Goal: Task Accomplishment & Management: Use online tool/utility

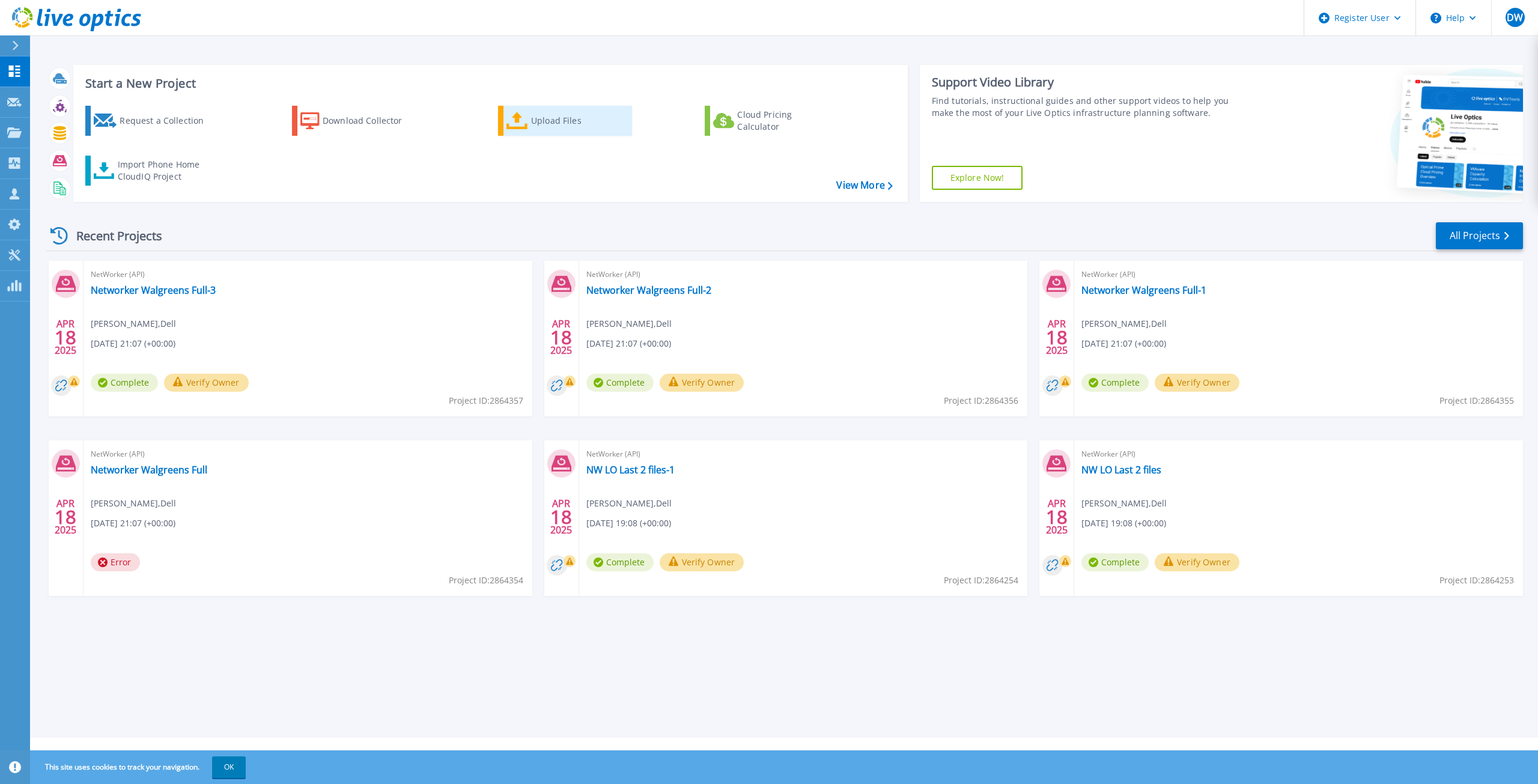
click at [550, 123] on div "Upload Files" at bounding box center [579, 121] width 96 height 24
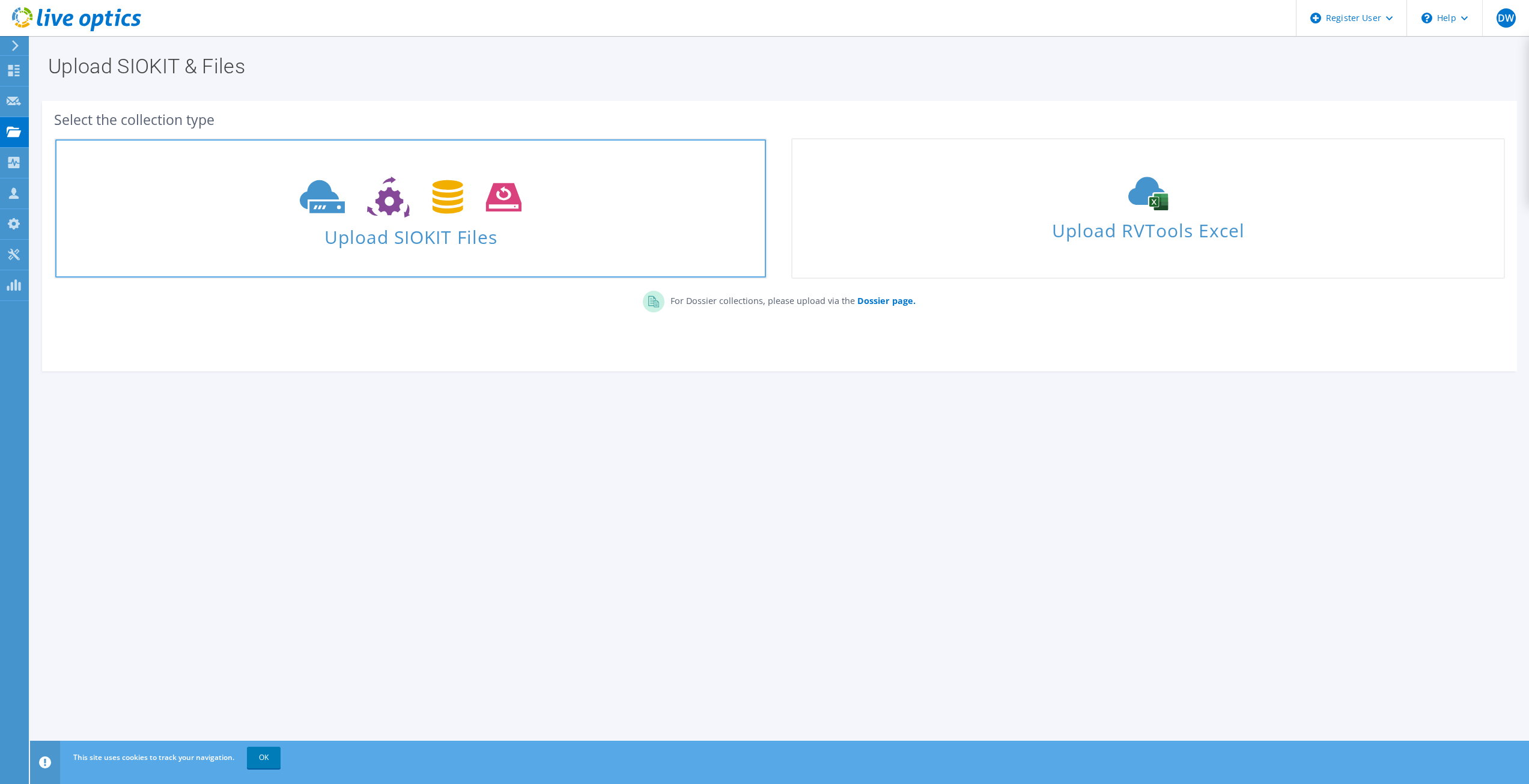
click at [433, 236] on span "Upload SIOKIT Files" at bounding box center [411, 234] width 710 height 26
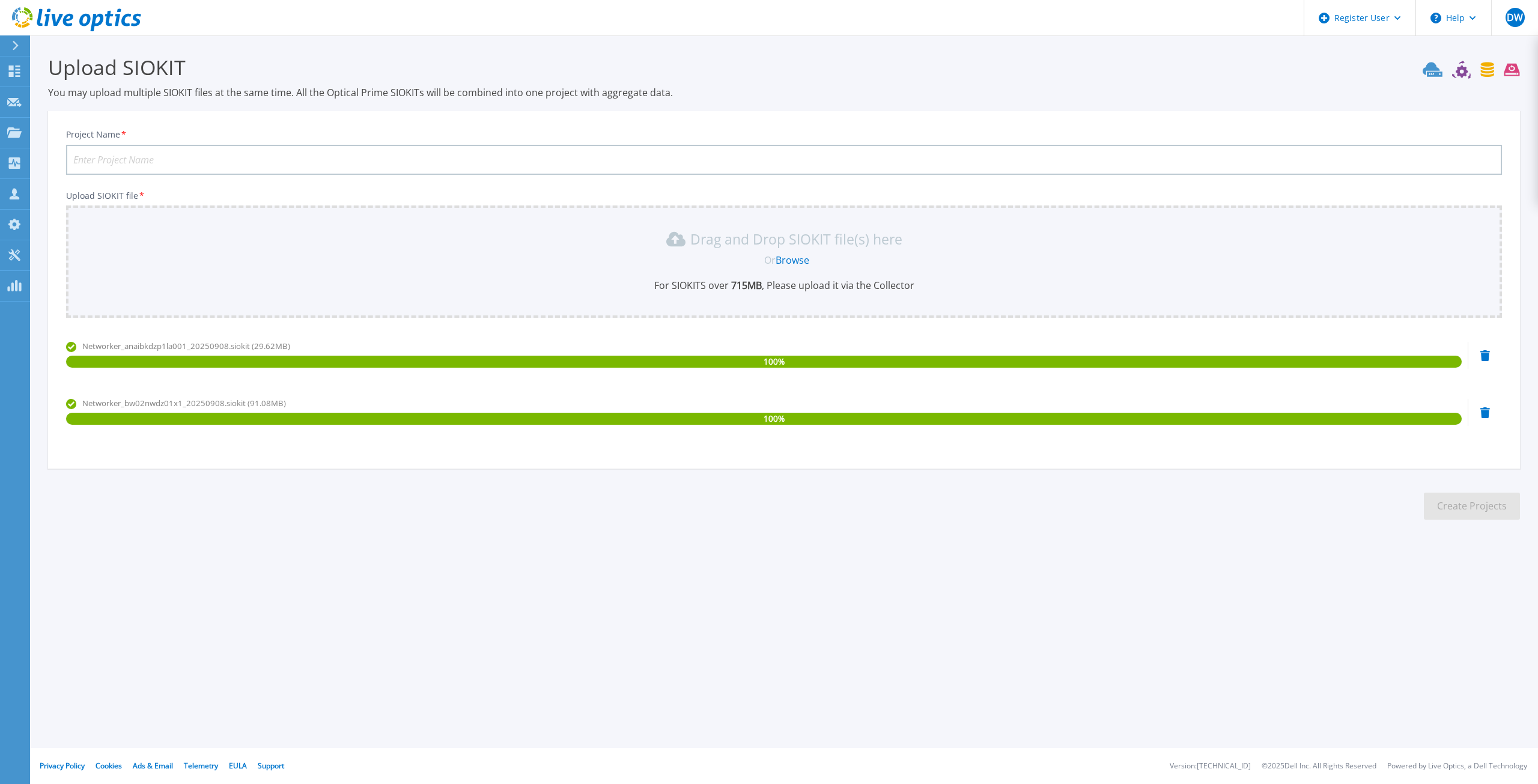
click at [395, 155] on input "Project Name *" at bounding box center [784, 160] width 1436 height 30
type input "WAGS NW [DATE]"
click at [1470, 508] on button "Create Projects" at bounding box center [1472, 506] width 96 height 27
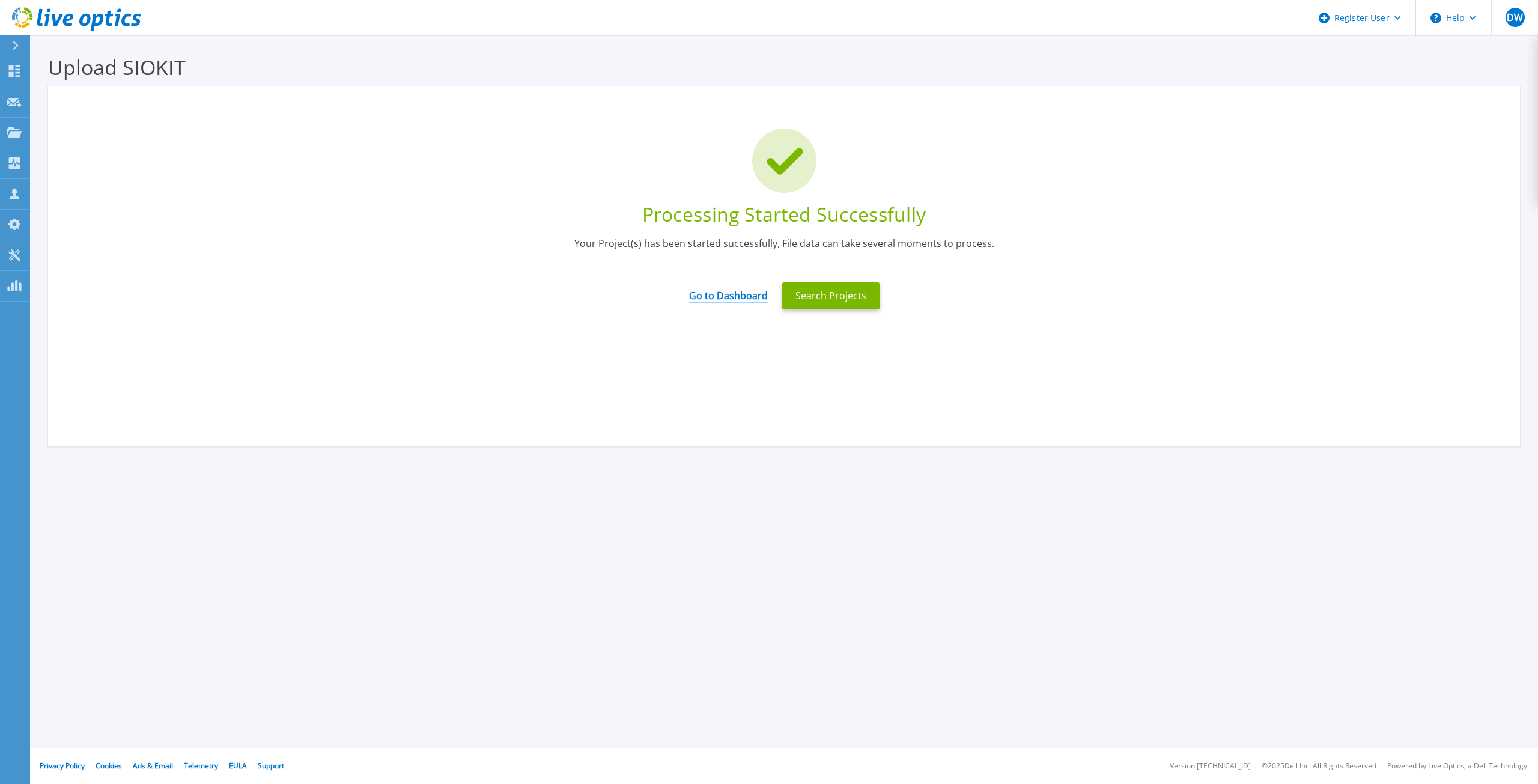
click at [728, 297] on link "Go to Dashboard" at bounding box center [728, 291] width 79 height 23
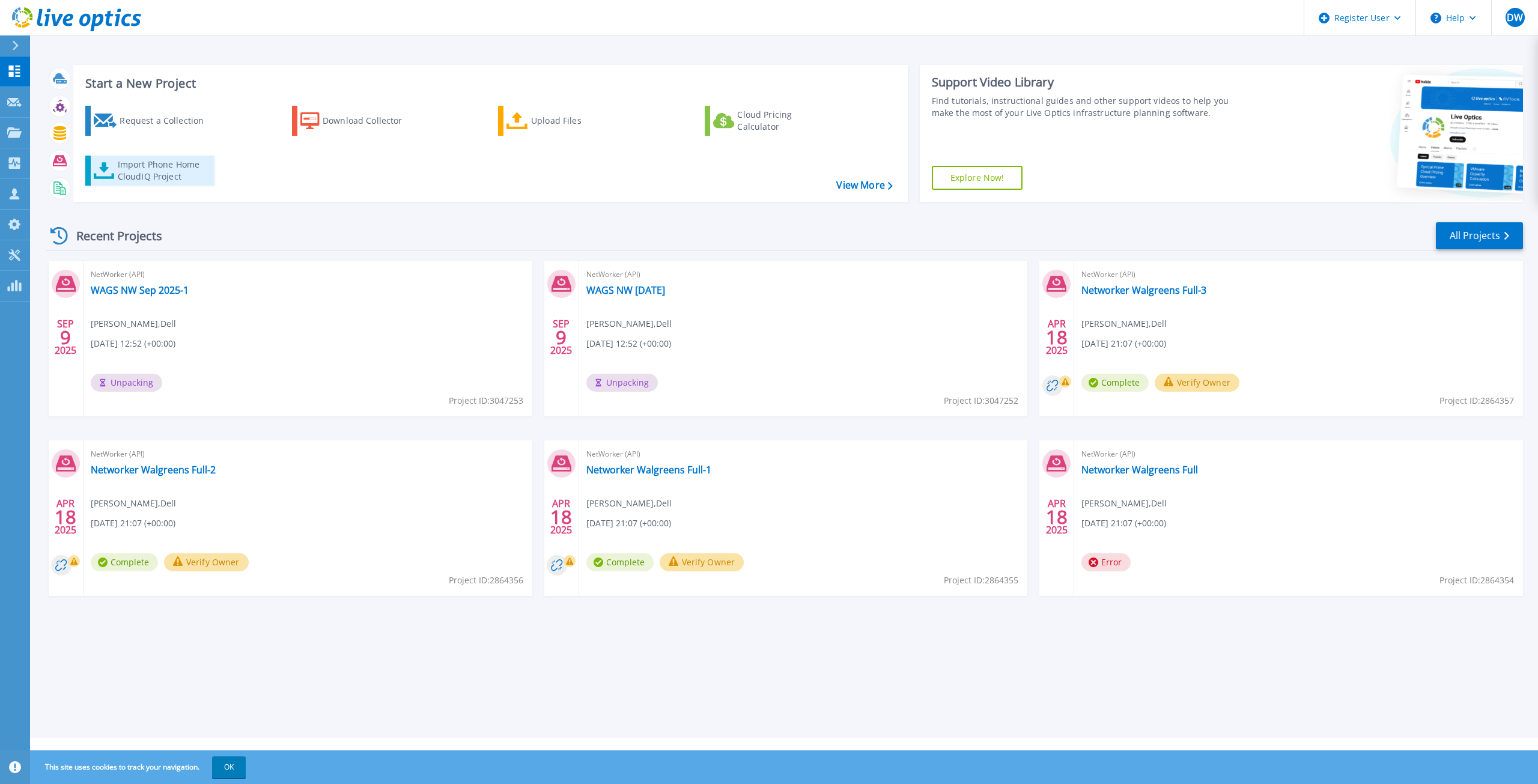
click at [127, 171] on div "Import Phone Home CloudIQ Project" at bounding box center [164, 170] width 94 height 24
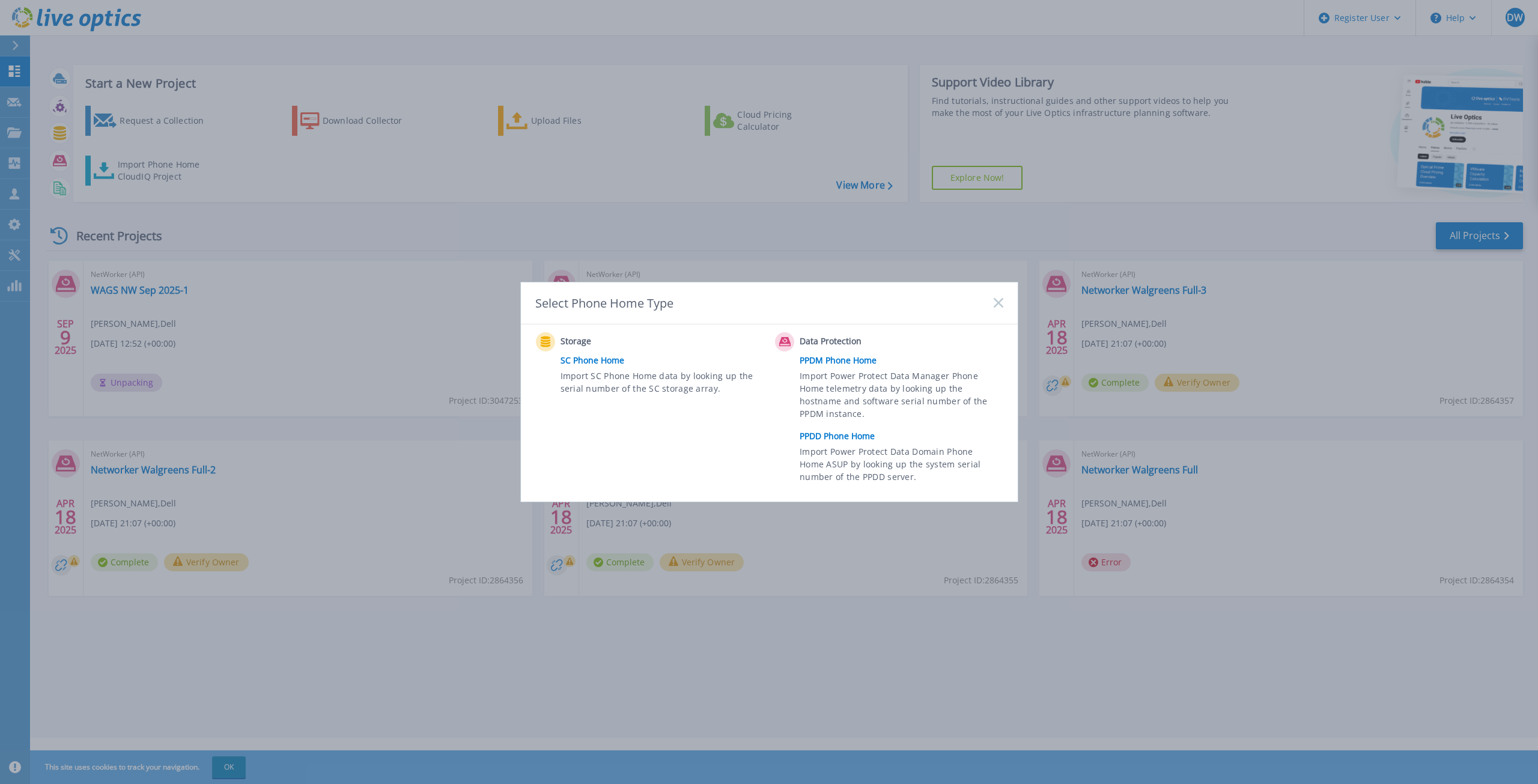
click at [1000, 305] on rect at bounding box center [998, 303] width 11 height 11
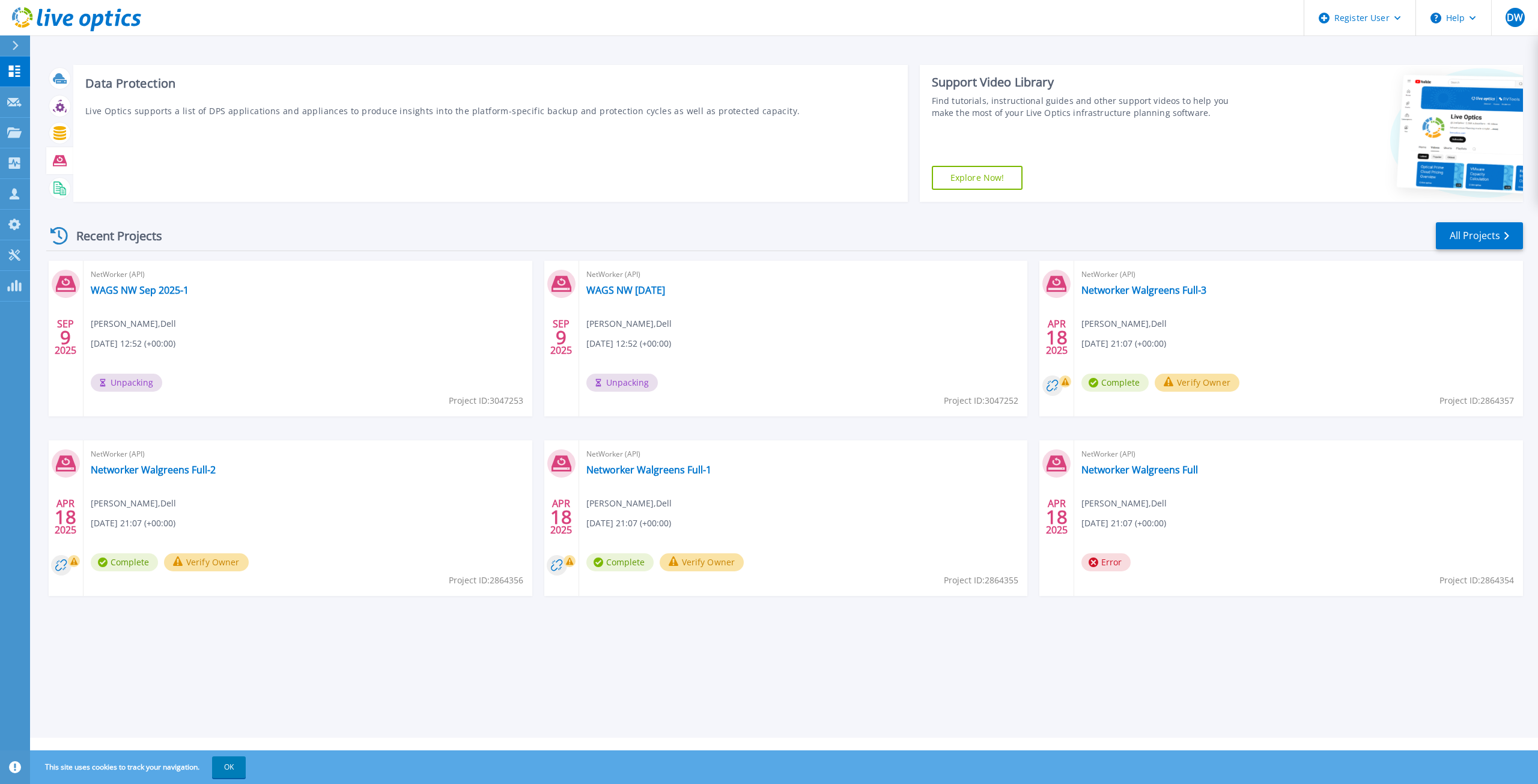
click at [59, 158] on icon at bounding box center [59, 161] width 14 height 14
click at [61, 158] on icon at bounding box center [59, 160] width 14 height 11
click at [855, 187] on link "View More" at bounding box center [864, 185] width 56 height 11
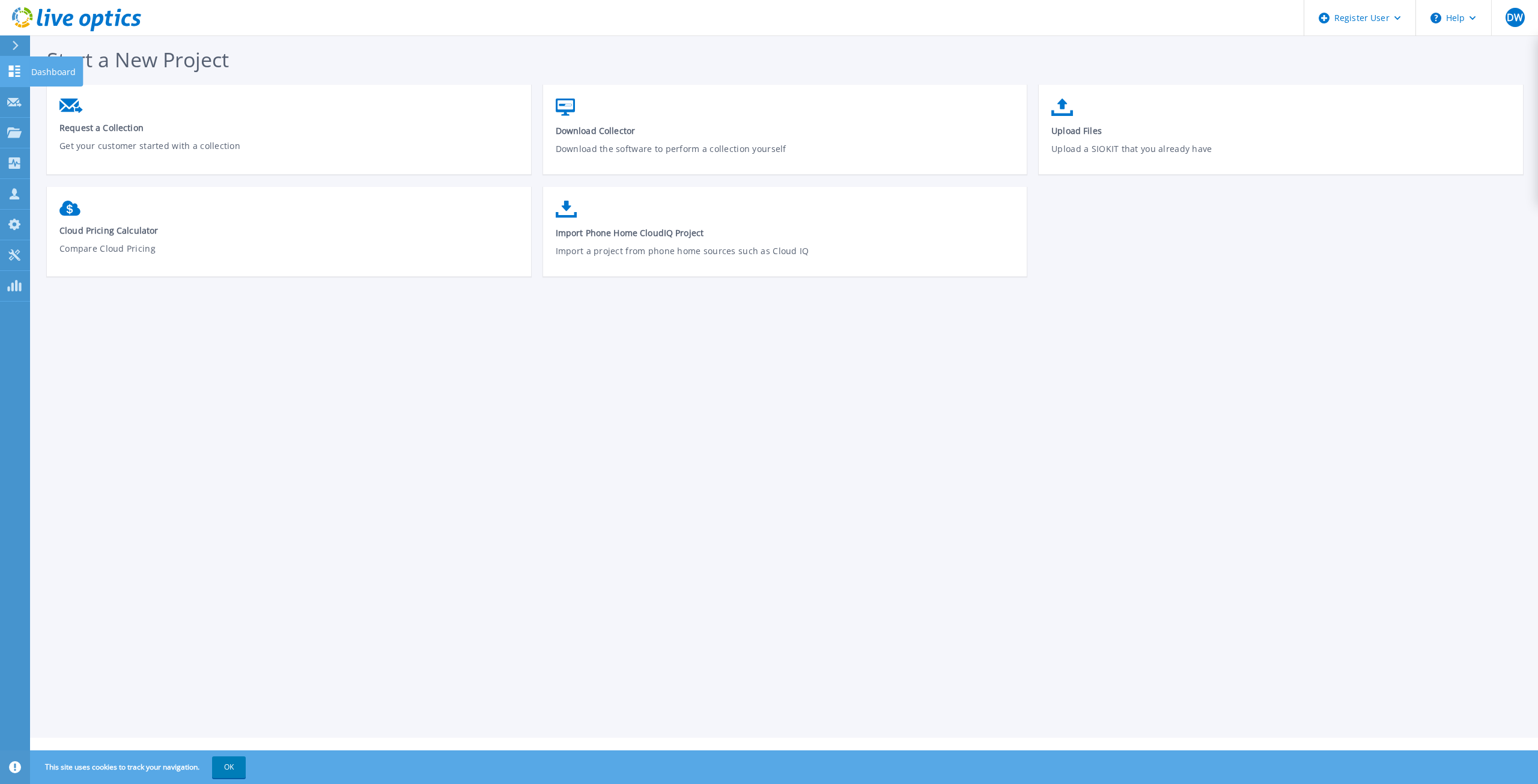
click at [38, 68] on p "Dashboard" at bounding box center [53, 72] width 44 height 32
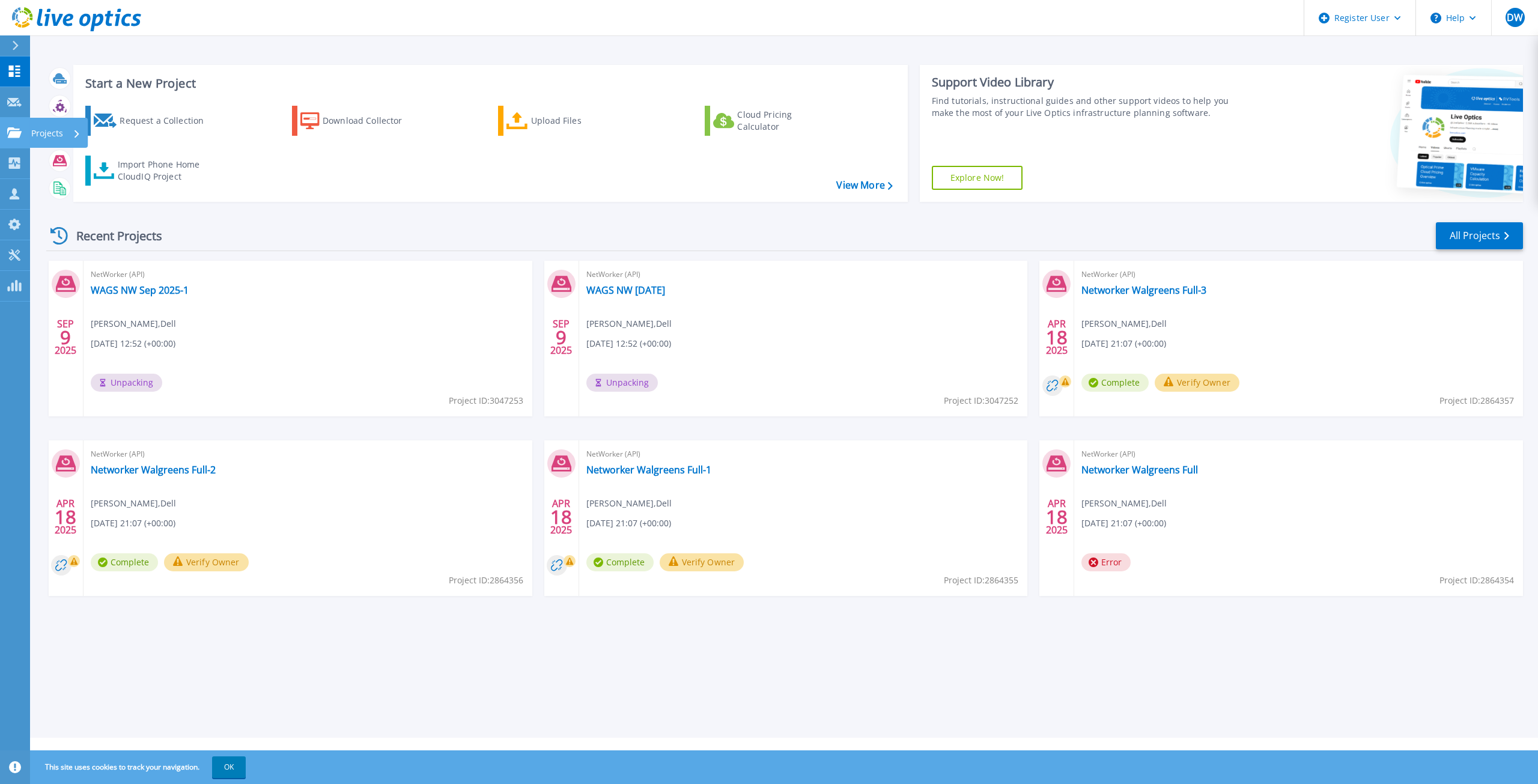
click at [11, 140] on link "Projects Projects" at bounding box center [15, 133] width 30 height 31
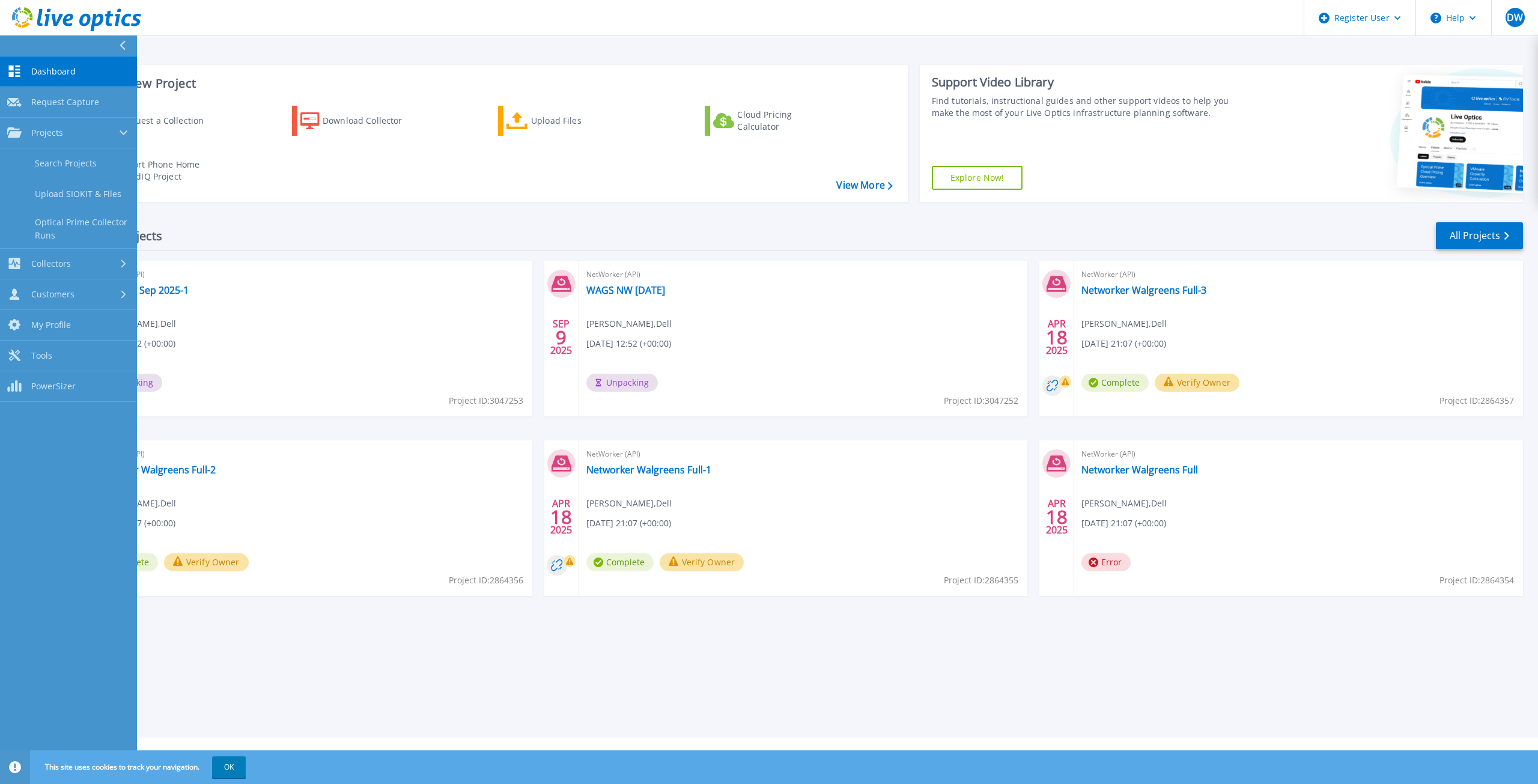
click at [30, 75] on link "Dashboard Dashboard" at bounding box center [68, 71] width 137 height 31
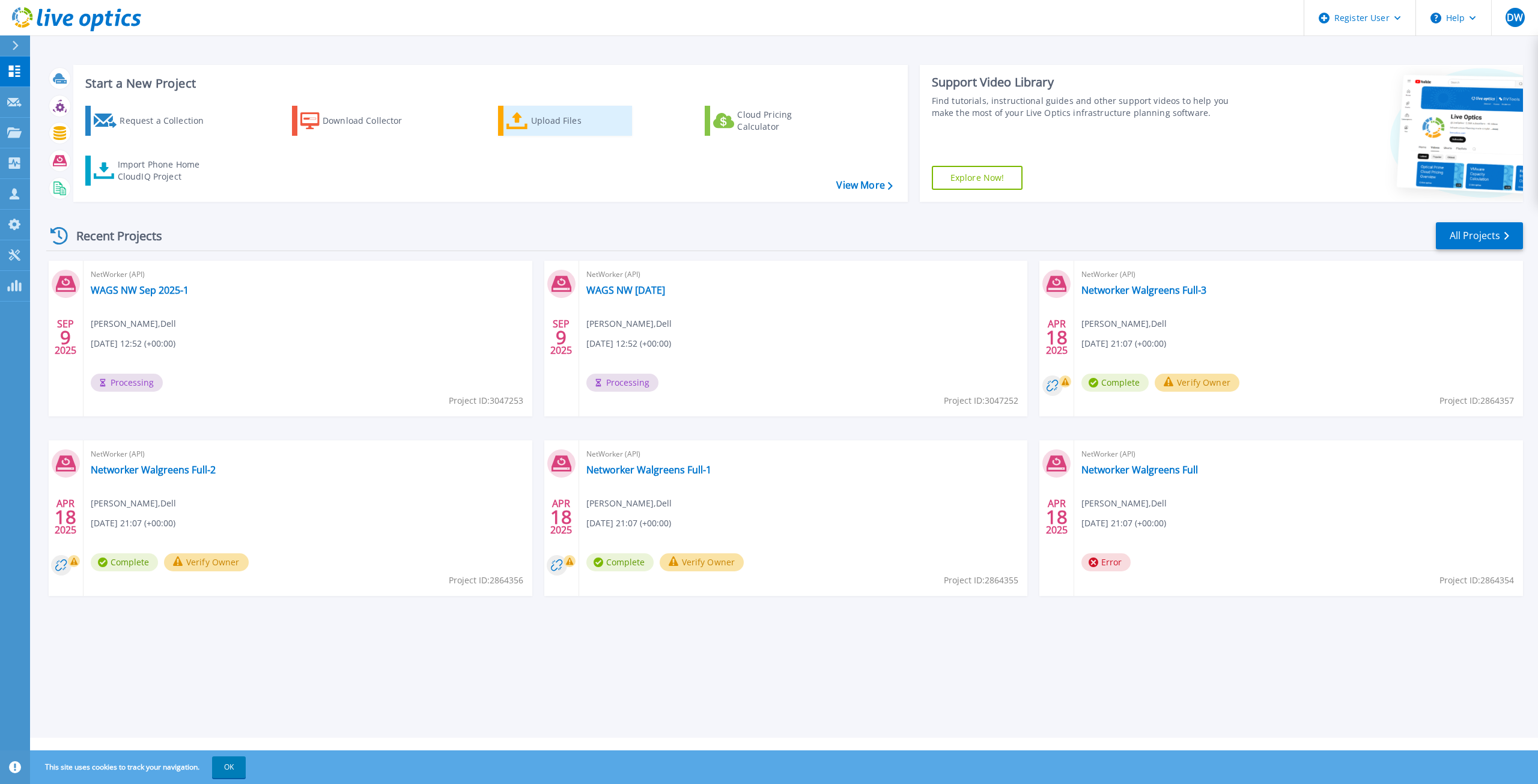
click at [532, 122] on div "Upload Files" at bounding box center [579, 121] width 96 height 24
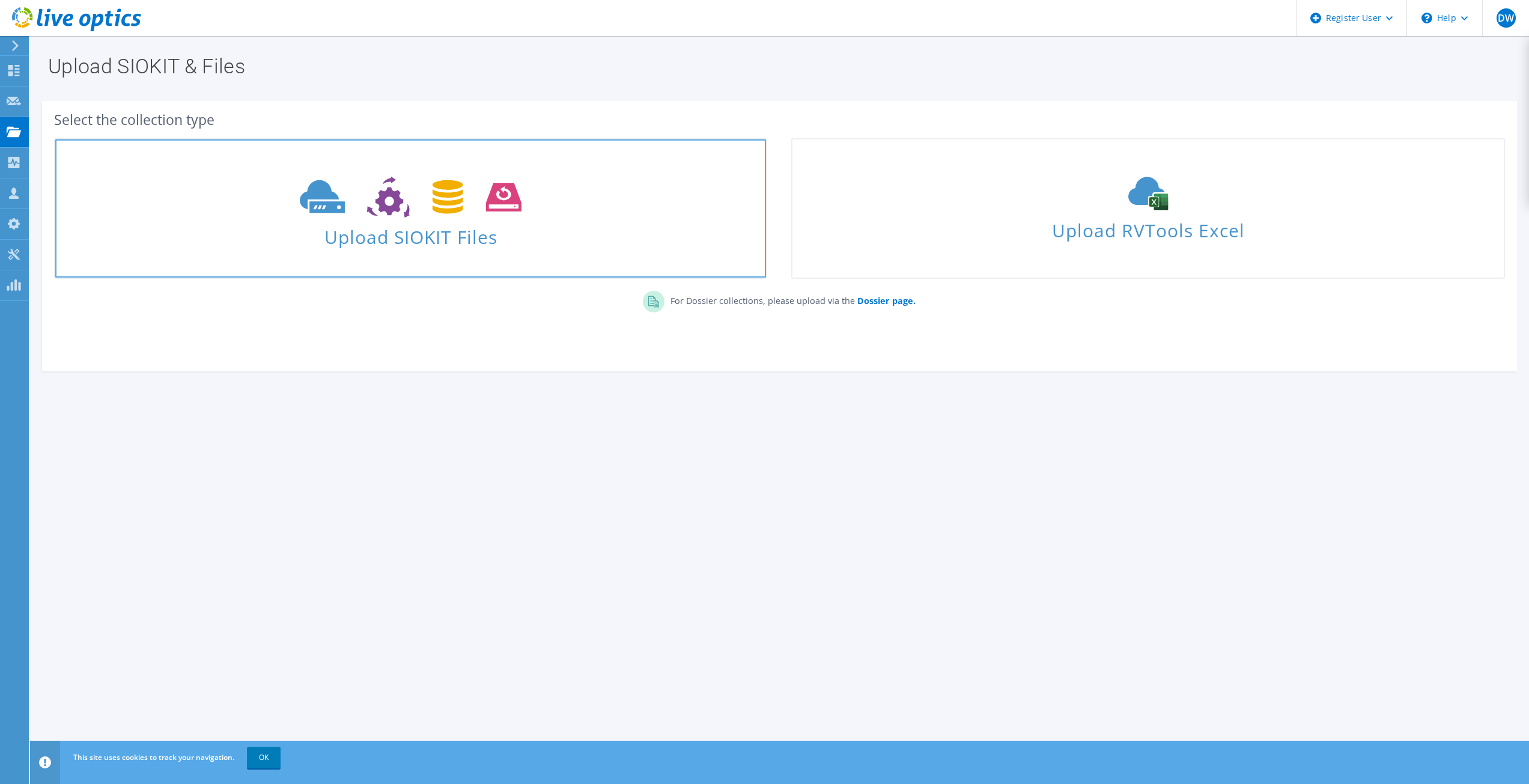
click at [432, 230] on span "Upload SIOKIT Files" at bounding box center [411, 234] width 710 height 26
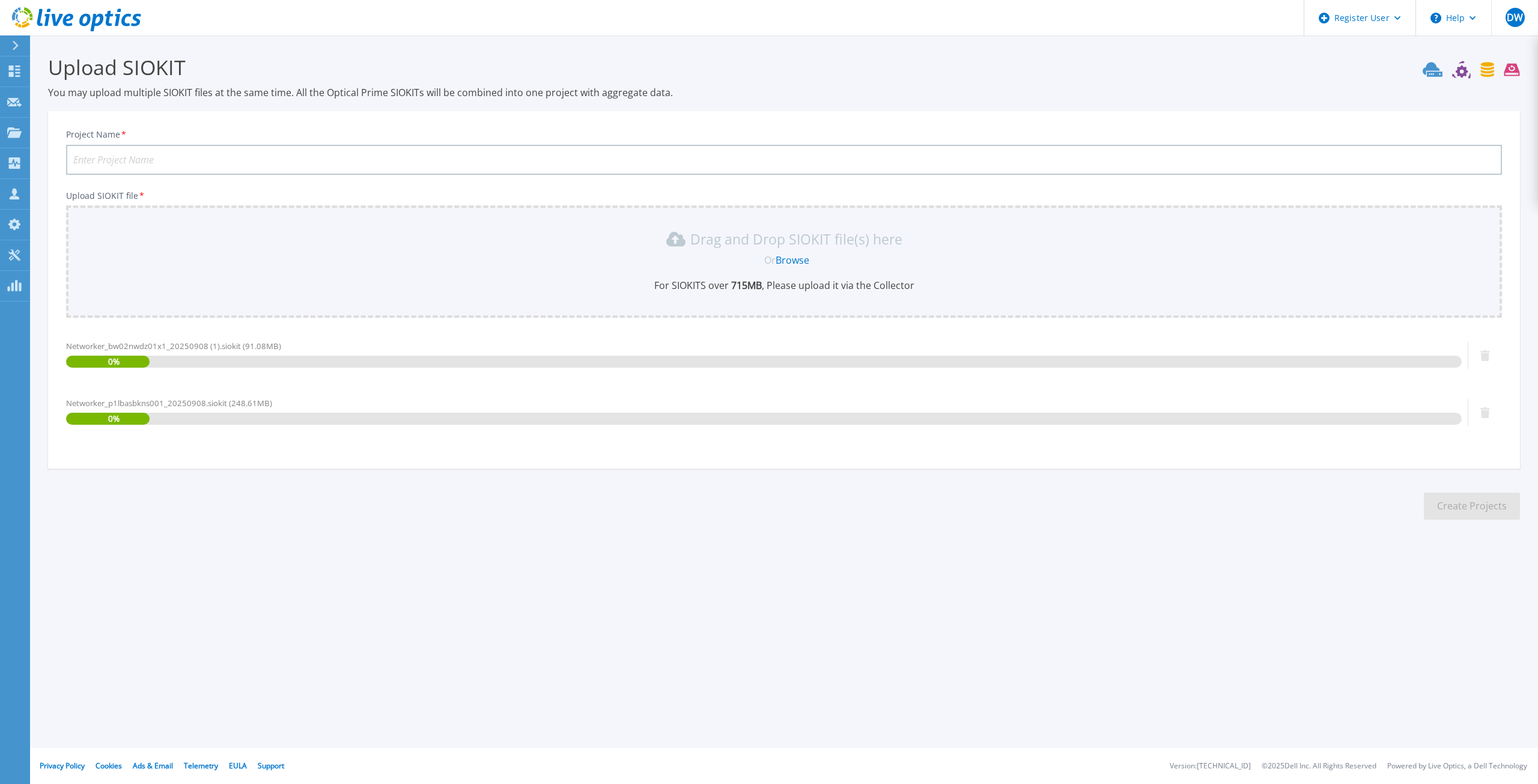
click at [547, 157] on input "Project Name *" at bounding box center [784, 160] width 1436 height 30
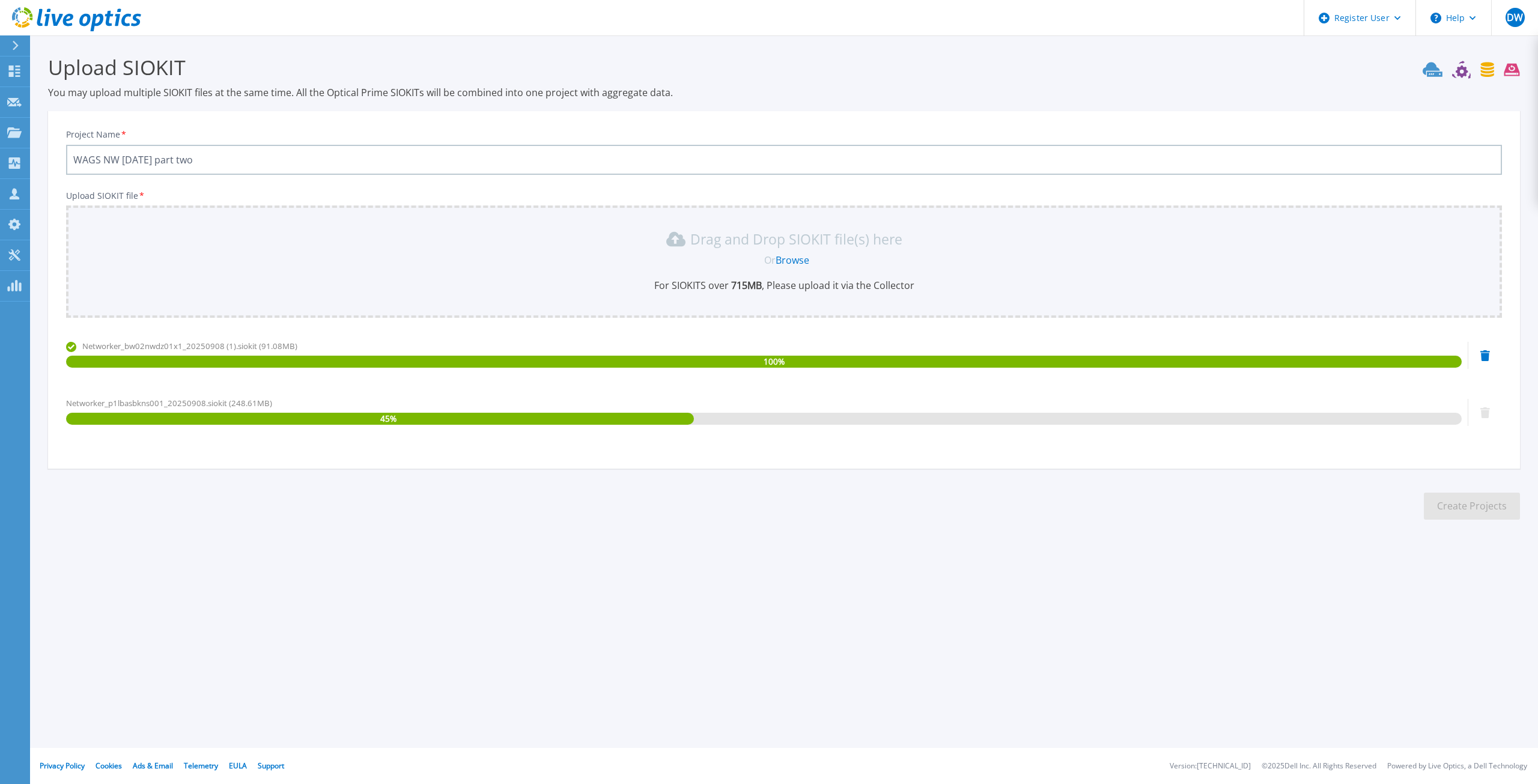
type input "WAGS NW [DATE] part two"
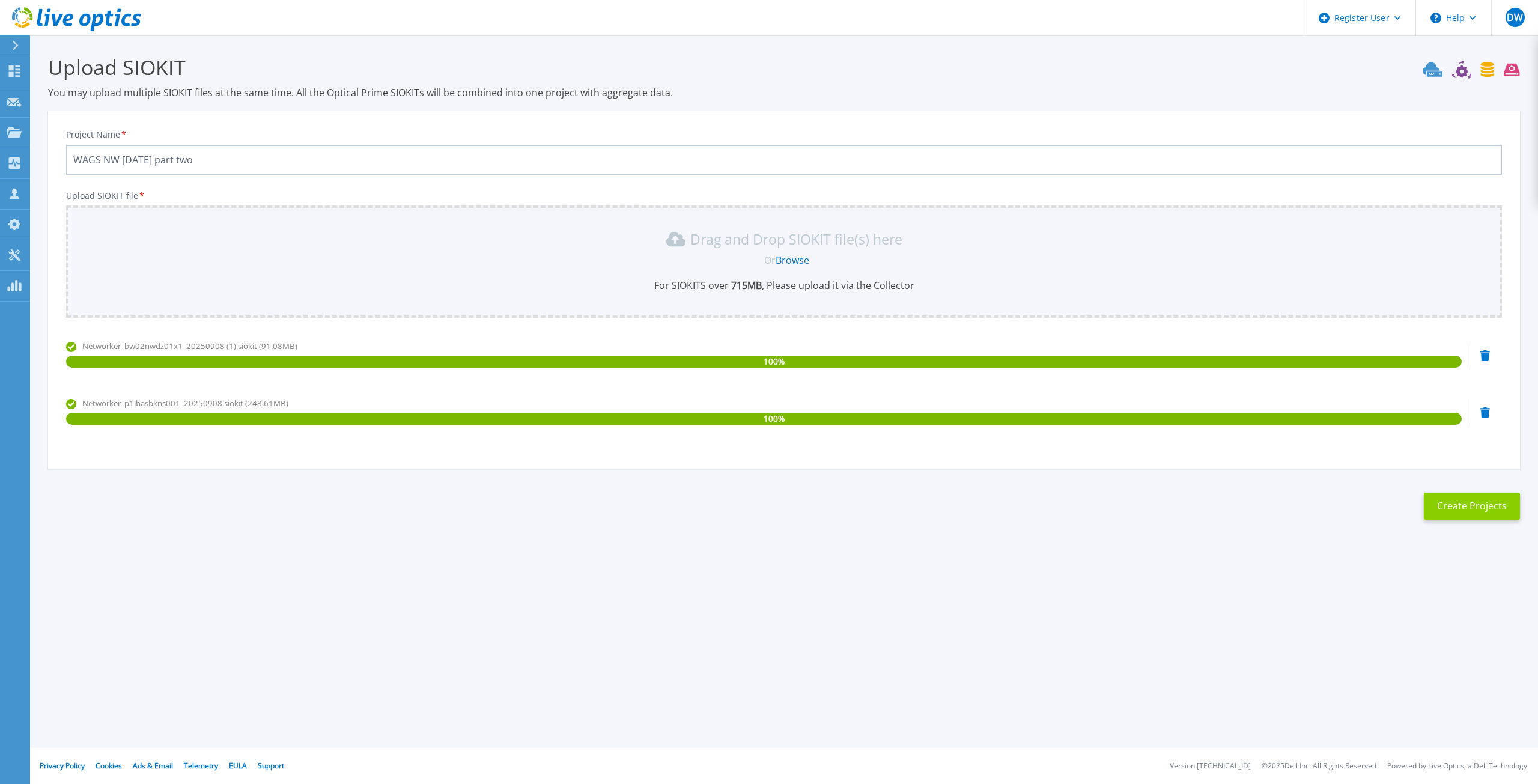
click at [1472, 507] on button "Create Projects" at bounding box center [1472, 506] width 96 height 27
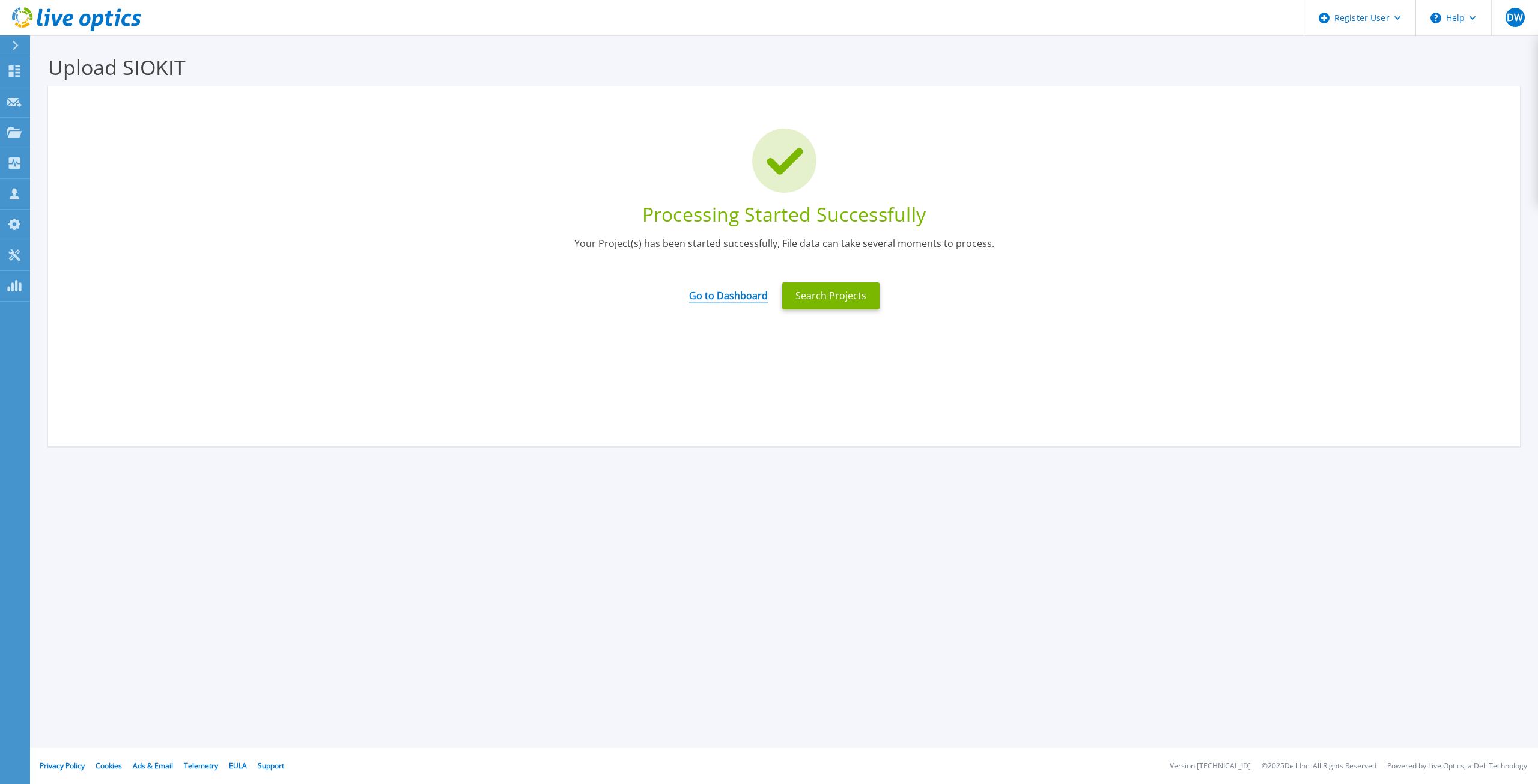
click at [716, 295] on link "Go to Dashboard" at bounding box center [728, 291] width 79 height 23
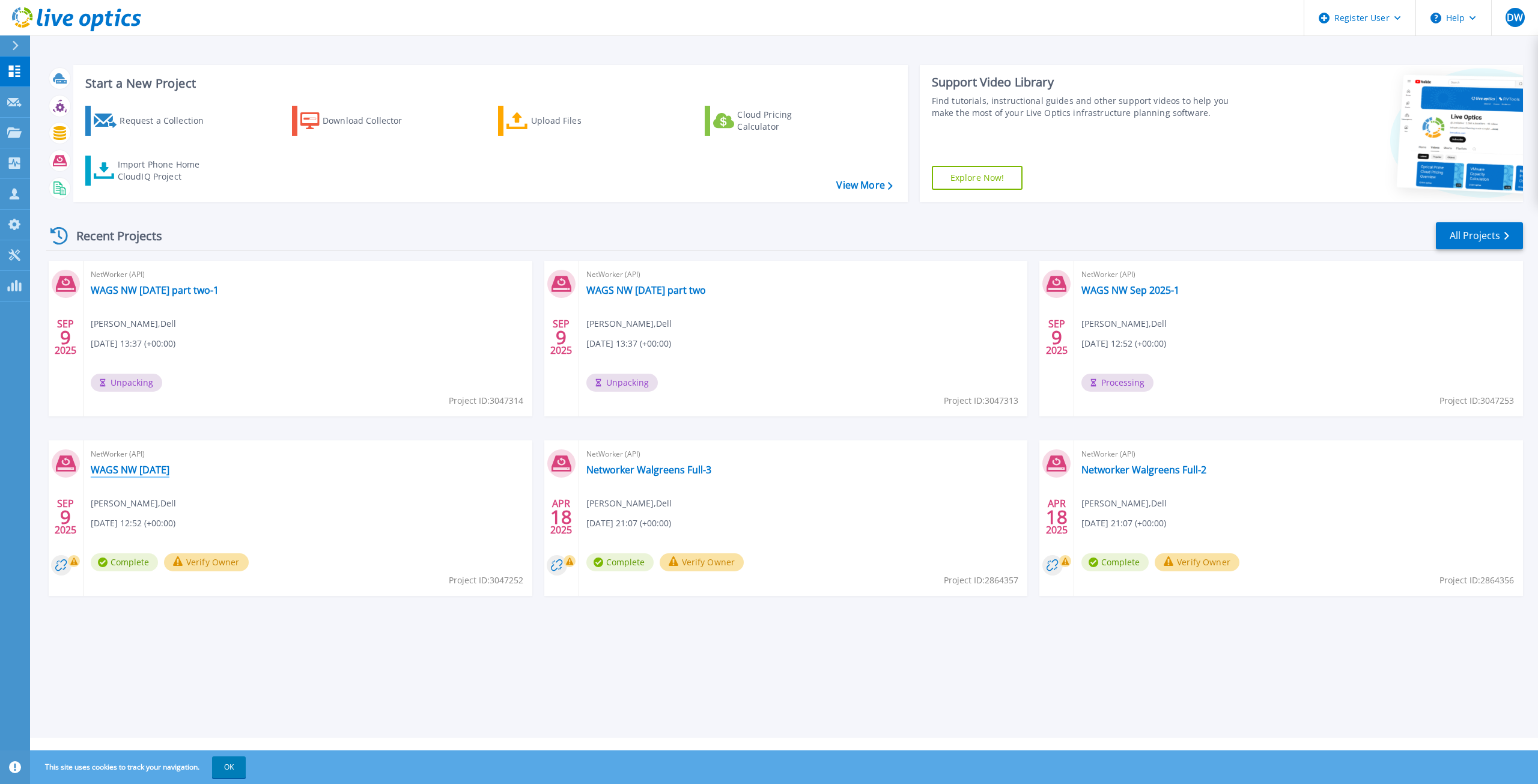
click at [133, 476] on link "WAGS NW [DATE]" at bounding box center [130, 470] width 79 height 12
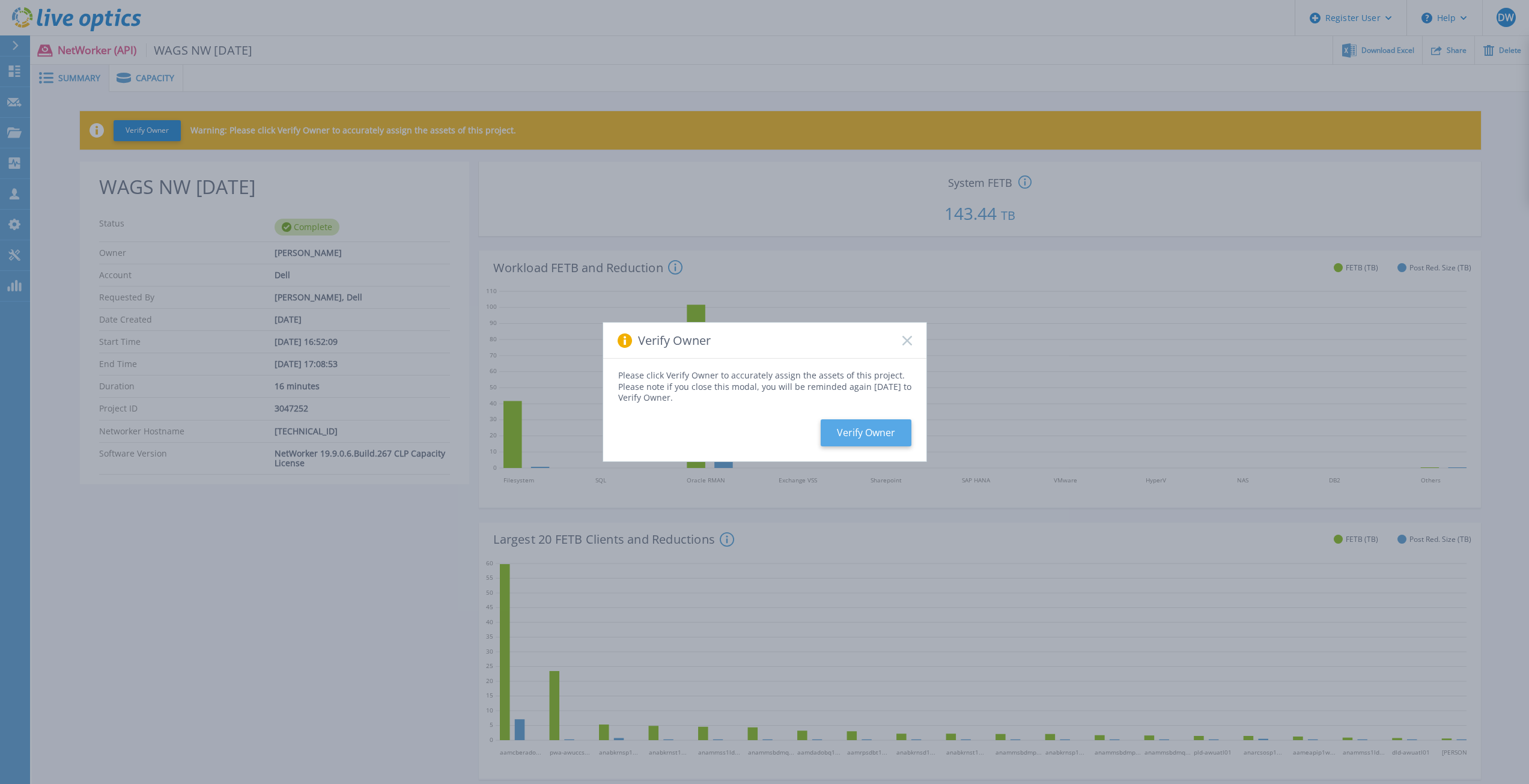
click at [873, 434] on button "Verify Owner" at bounding box center [866, 433] width 91 height 27
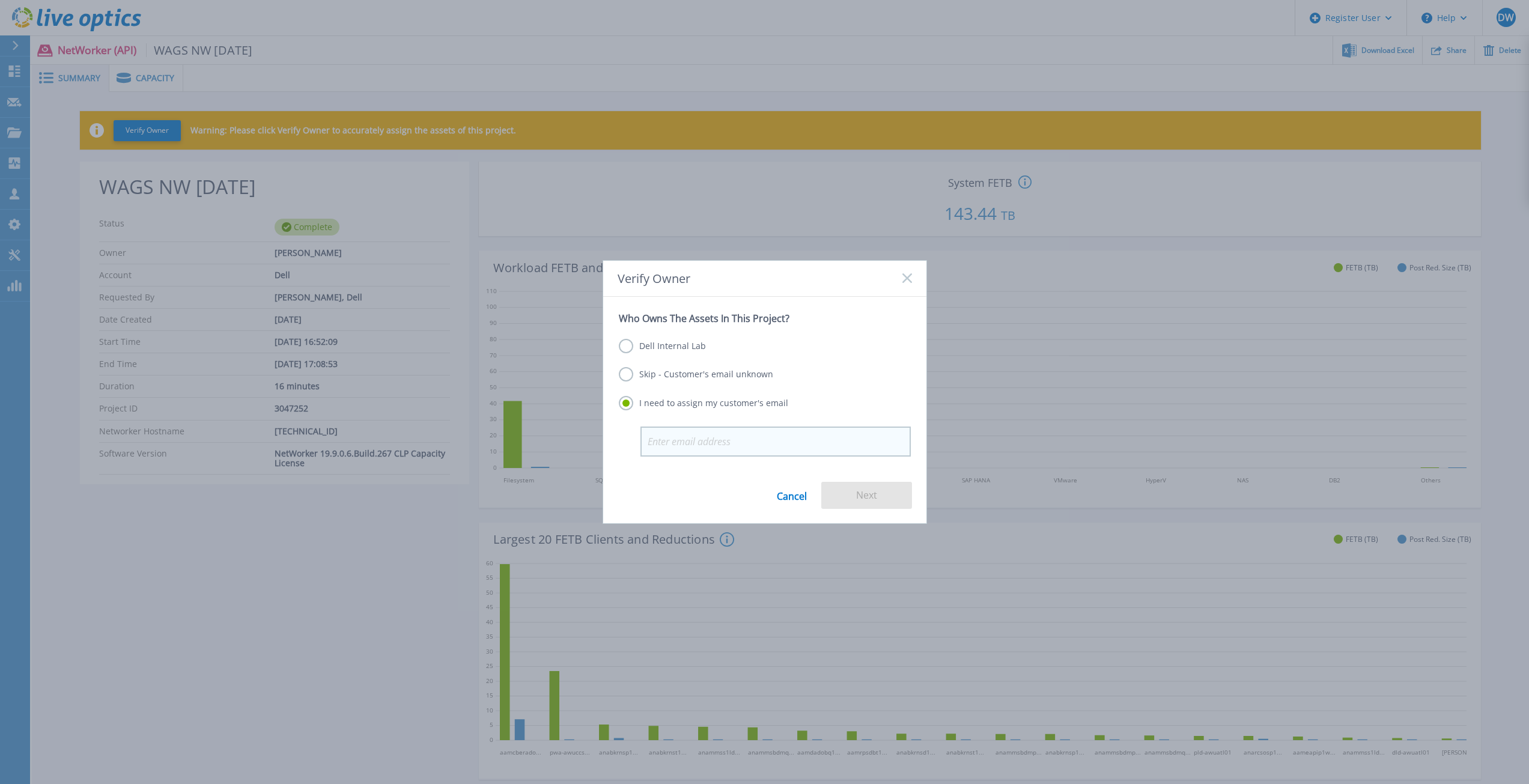
click at [694, 443] on input "email" at bounding box center [776, 442] width 270 height 30
click at [786, 495] on link "Cancel" at bounding box center [792, 496] width 30 height 27
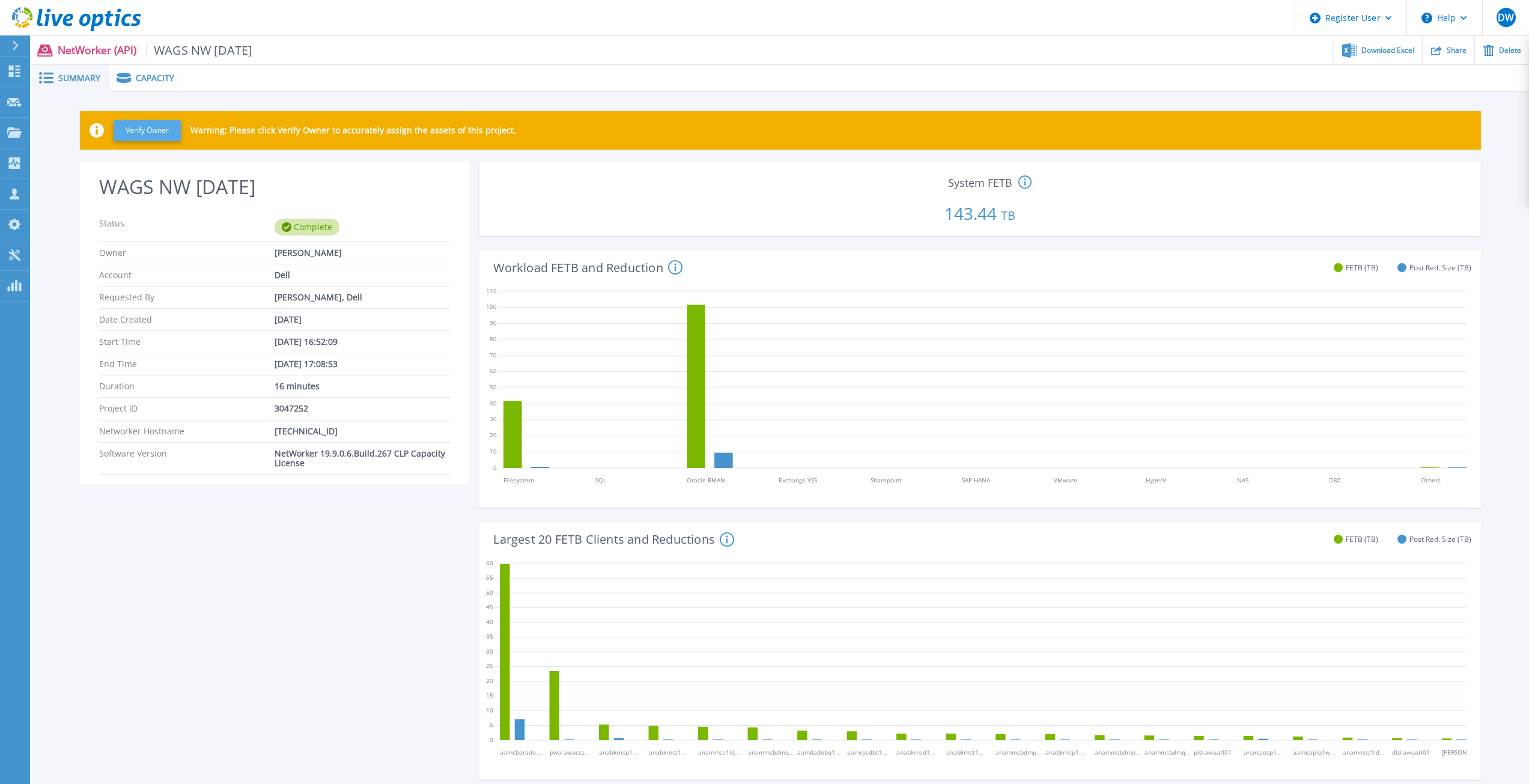
click at [152, 128] on button "Verify Owner" at bounding box center [147, 131] width 68 height 21
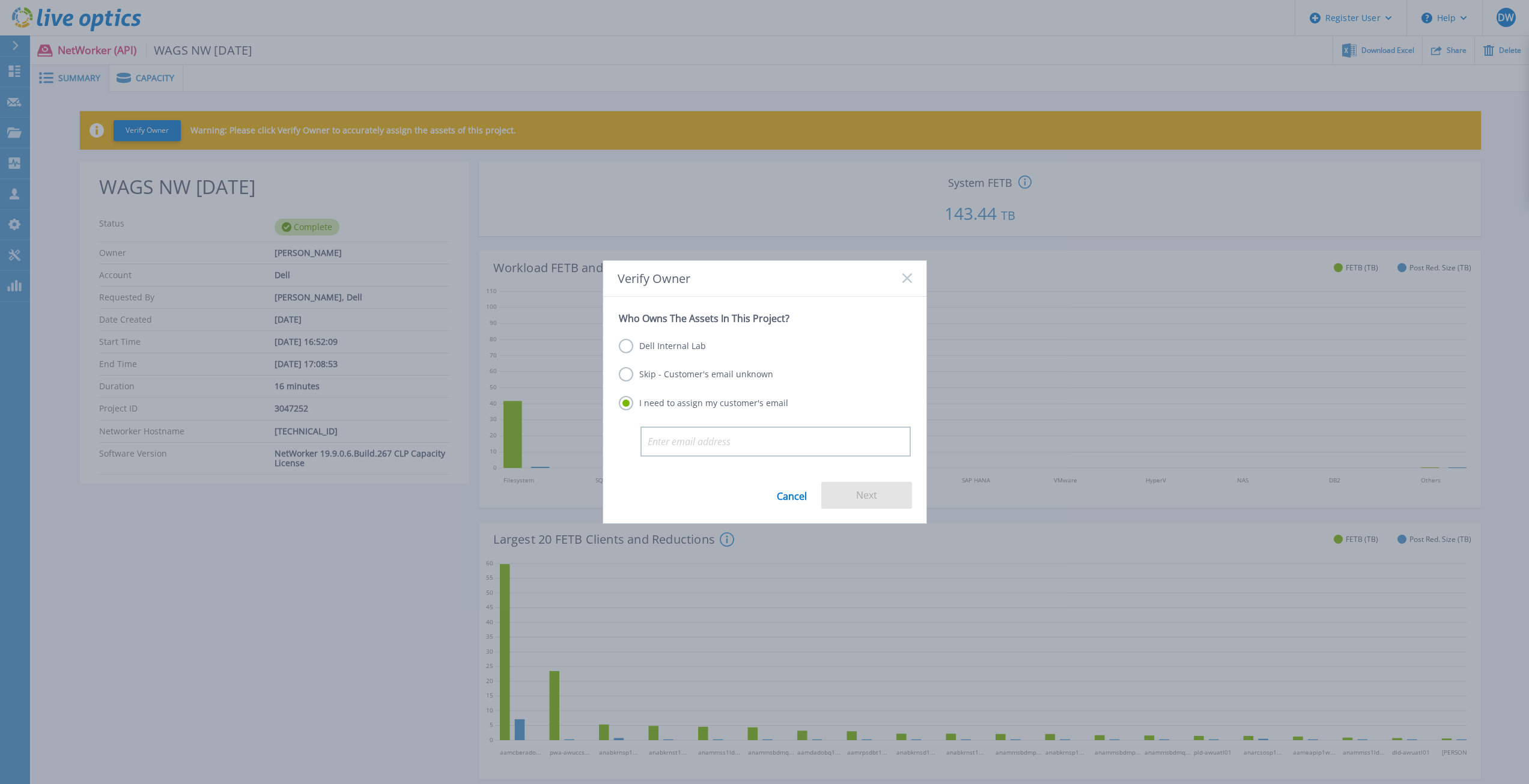
click at [671, 345] on label "Dell Internal Lab" at bounding box center [662, 345] width 87 height 14
click at [0, 0] on input "Dell Internal Lab" at bounding box center [0, 0] width 0 height 0
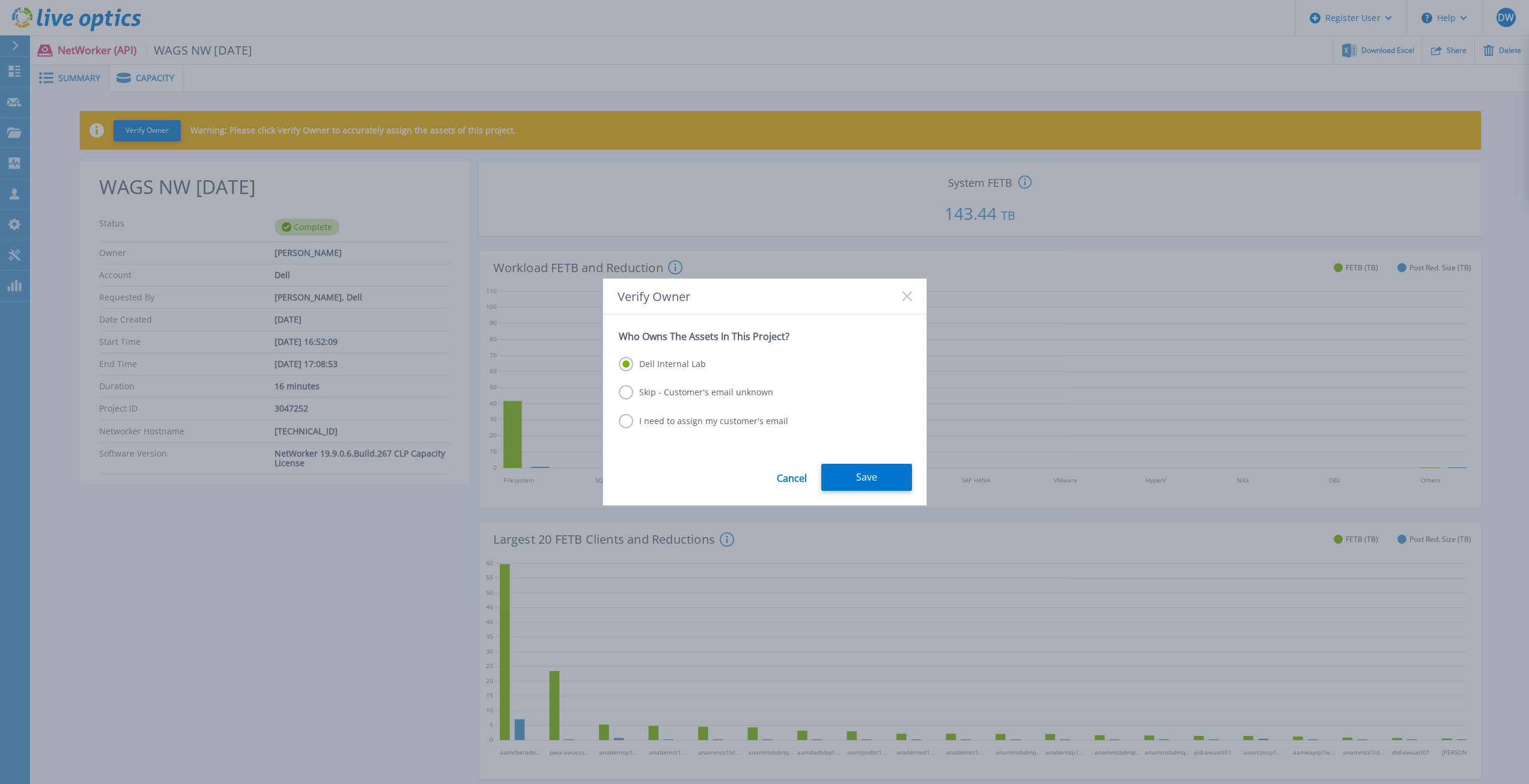
click at [674, 392] on label "Skip - Customer's email unknown" at bounding box center [696, 392] width 155 height 14
click at [0, 0] on input "Skip - Customer's email unknown" at bounding box center [0, 0] width 0 height 0
click at [866, 478] on button "Next" at bounding box center [867, 478] width 91 height 27
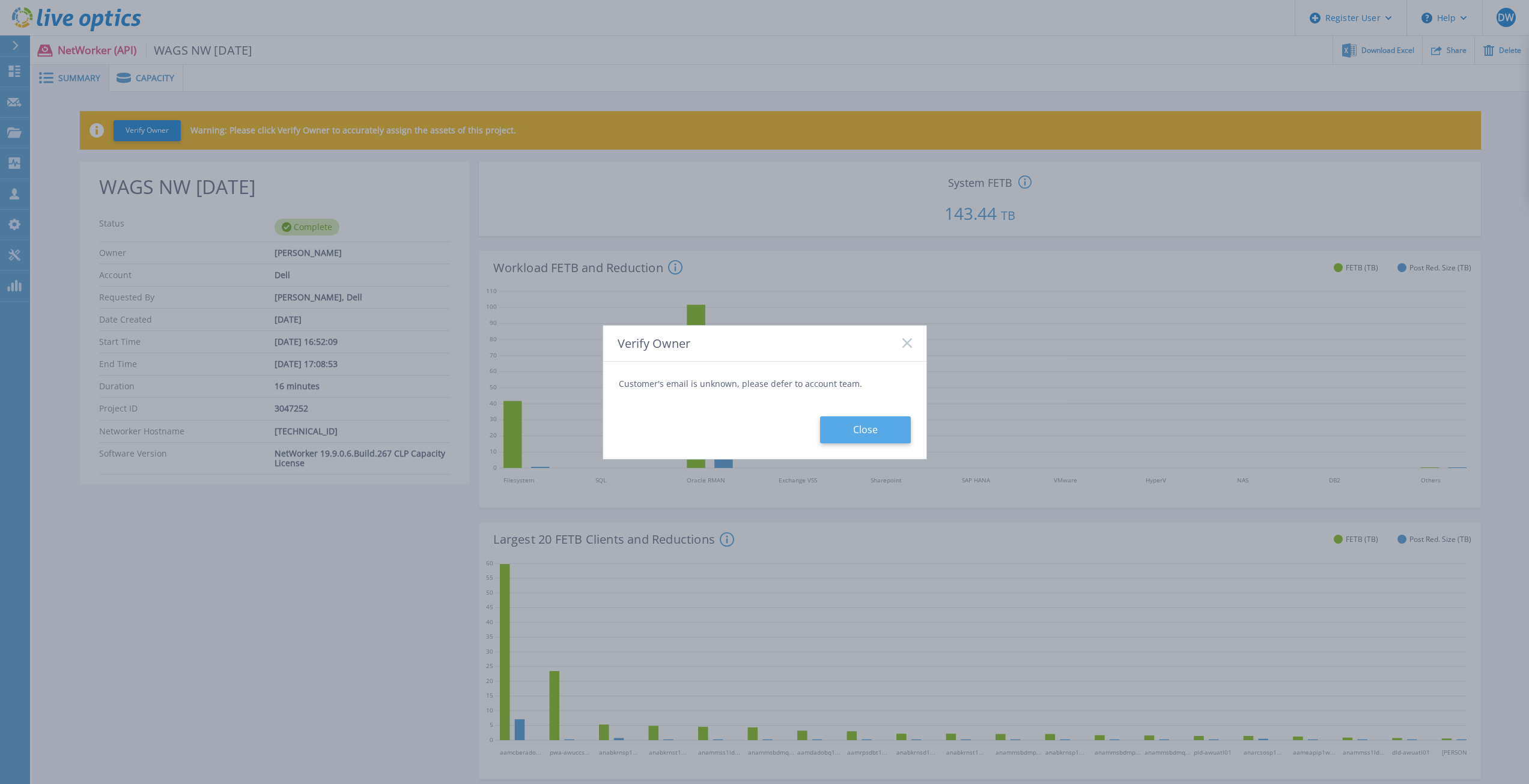
click at [849, 425] on button "Close" at bounding box center [865, 430] width 91 height 27
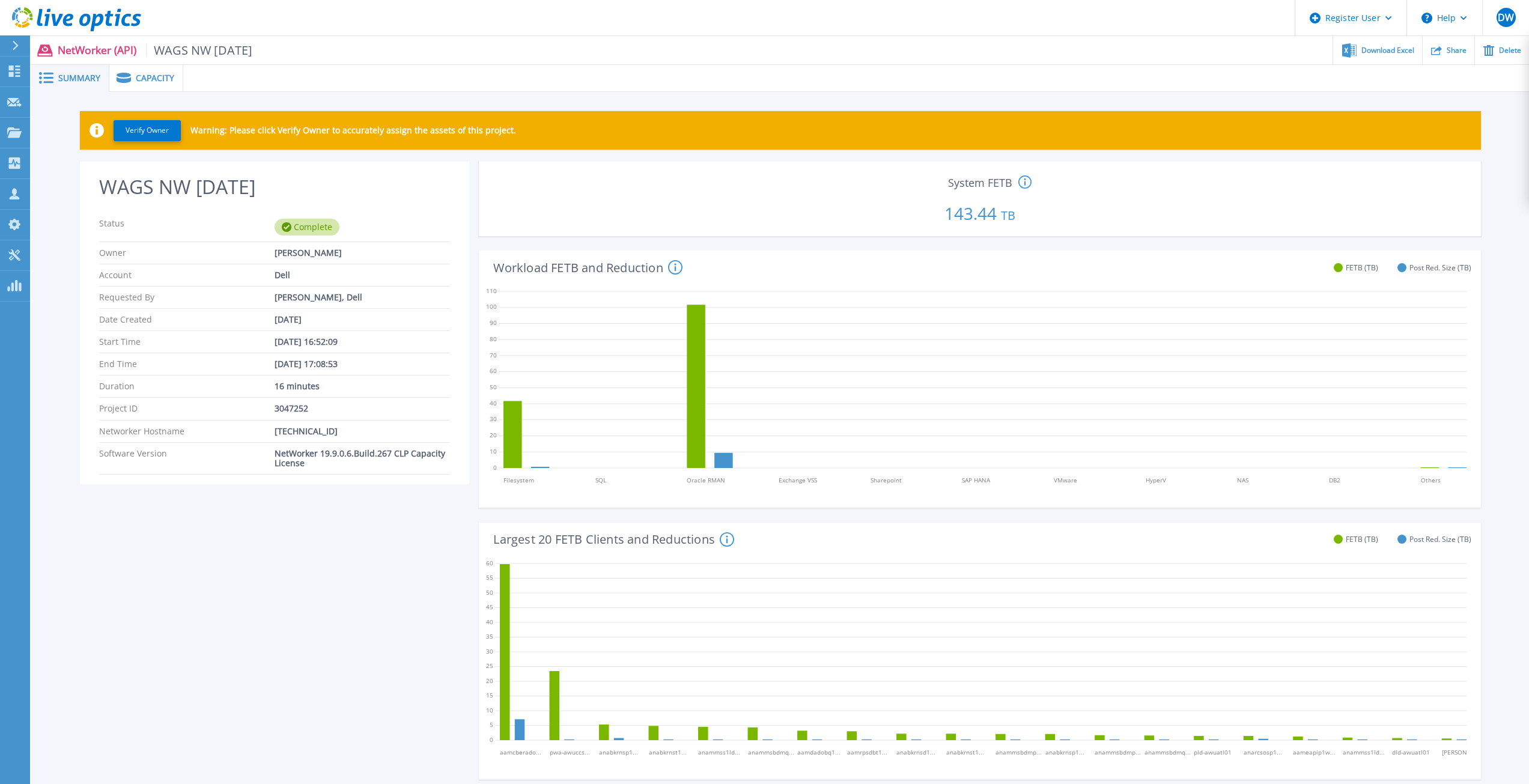
click at [155, 77] on span "Capacity" at bounding box center [155, 77] width 38 height 8
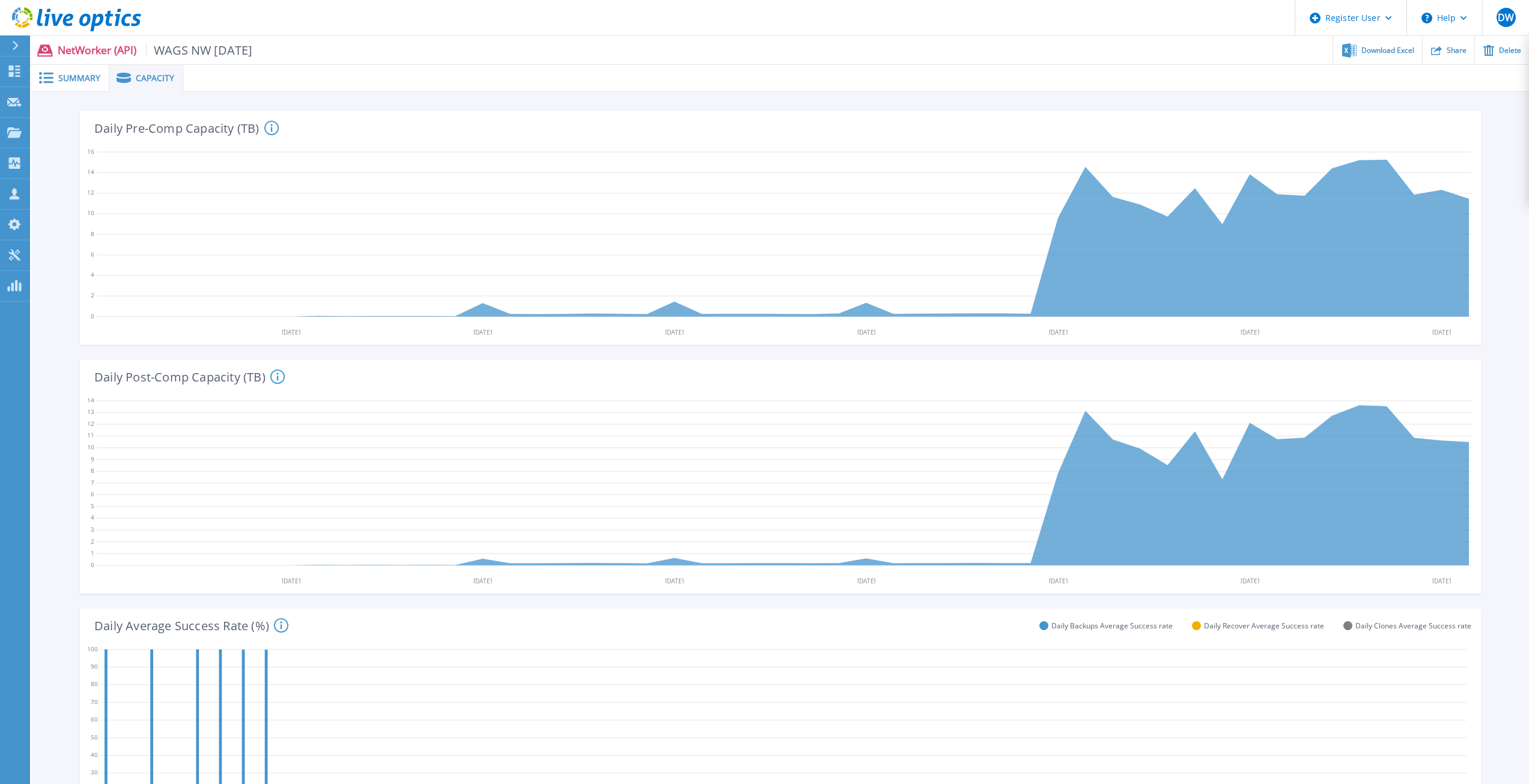
click at [60, 80] on span "Summary" at bounding box center [80, 77] width 42 height 8
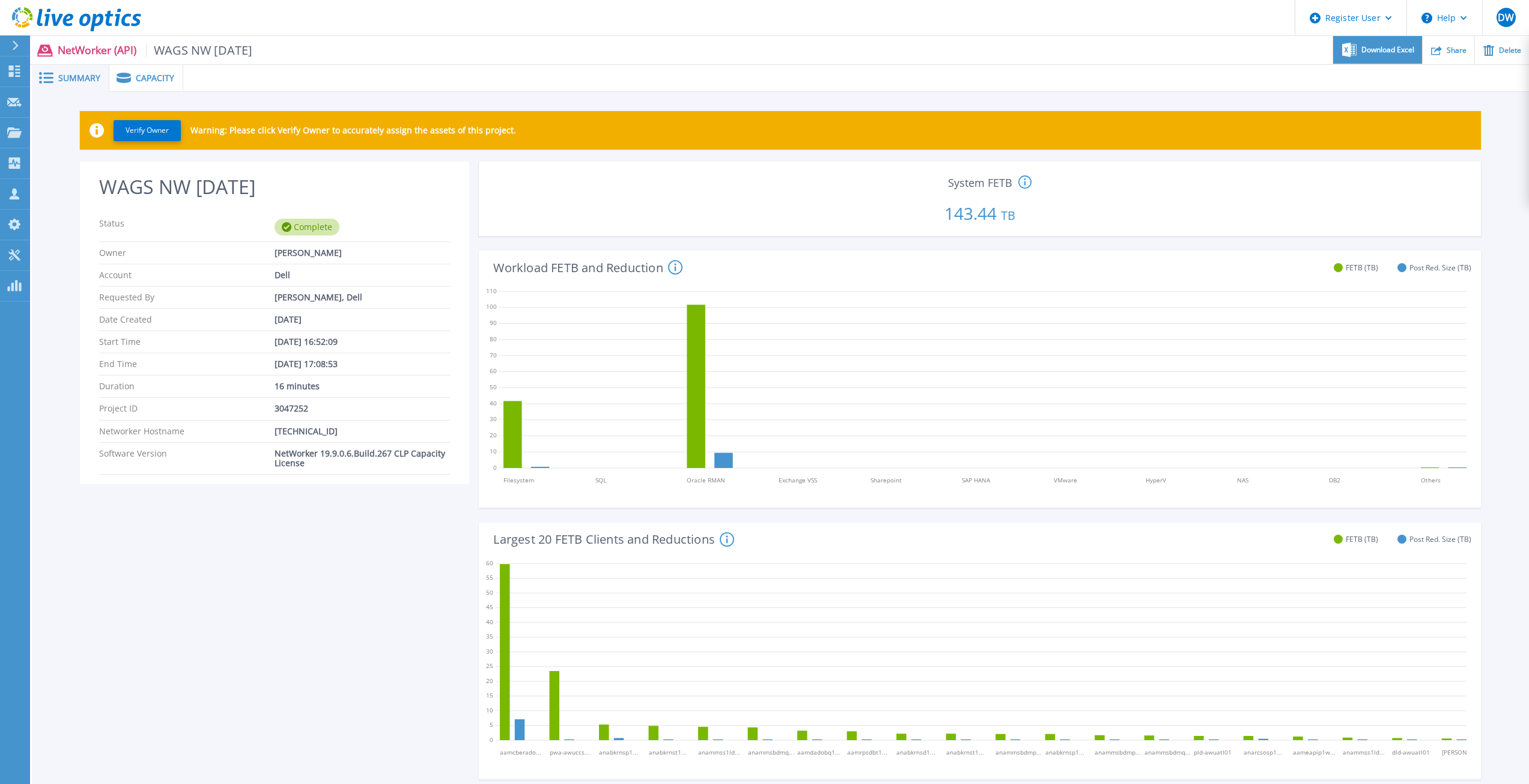
click at [1386, 52] on span "Download Excel" at bounding box center [1388, 50] width 53 height 8
click at [41, 74] on p "Dashboard" at bounding box center [53, 72] width 44 height 32
